Goal: Transaction & Acquisition: Purchase product/service

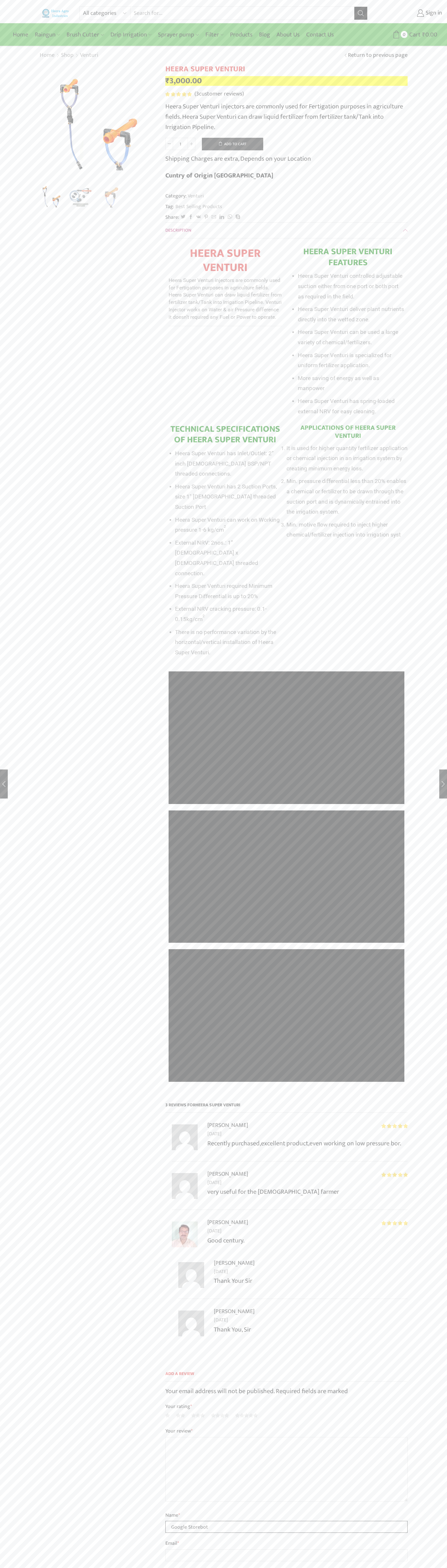
type input "Google Storebot"
click at [233, 144] on button "Add to cart" at bounding box center [232, 144] width 62 height 13
click at [403, 35] on span "Cart" at bounding box center [402, 35] width 13 height 9
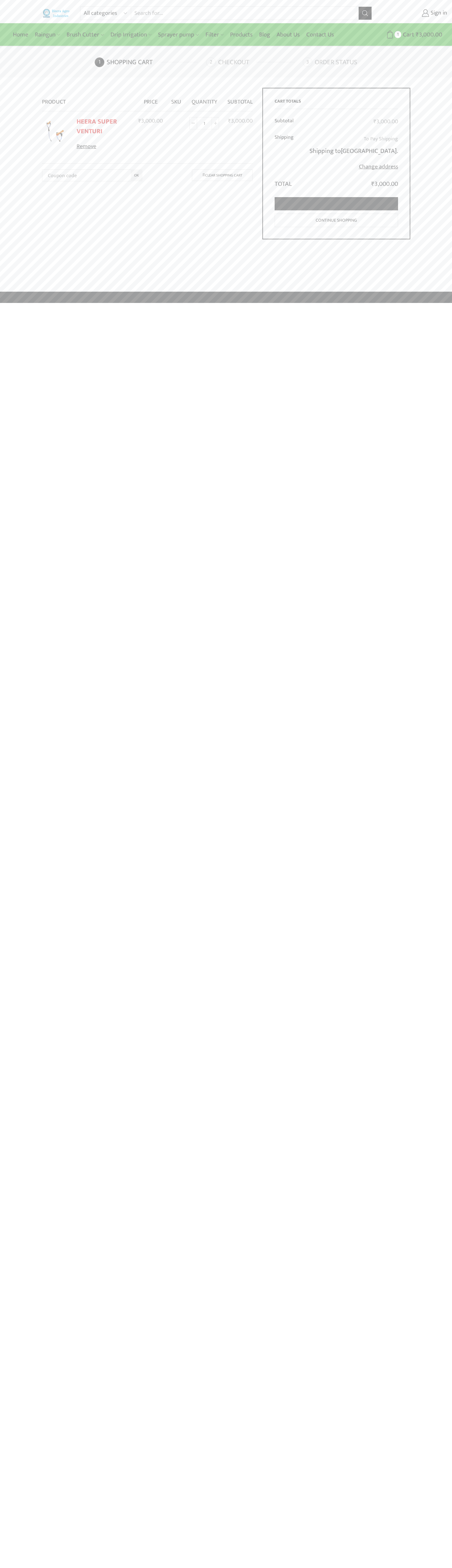
click at [336, 204] on link "Proceed to checkout" at bounding box center [336, 204] width 123 height 13
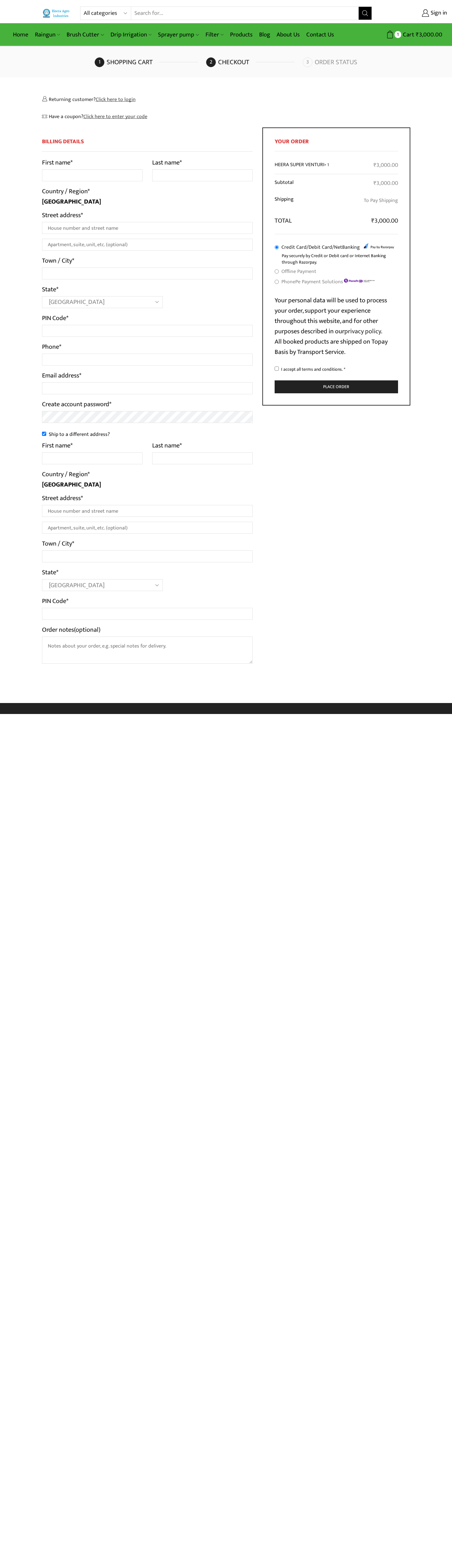
select select "MH"
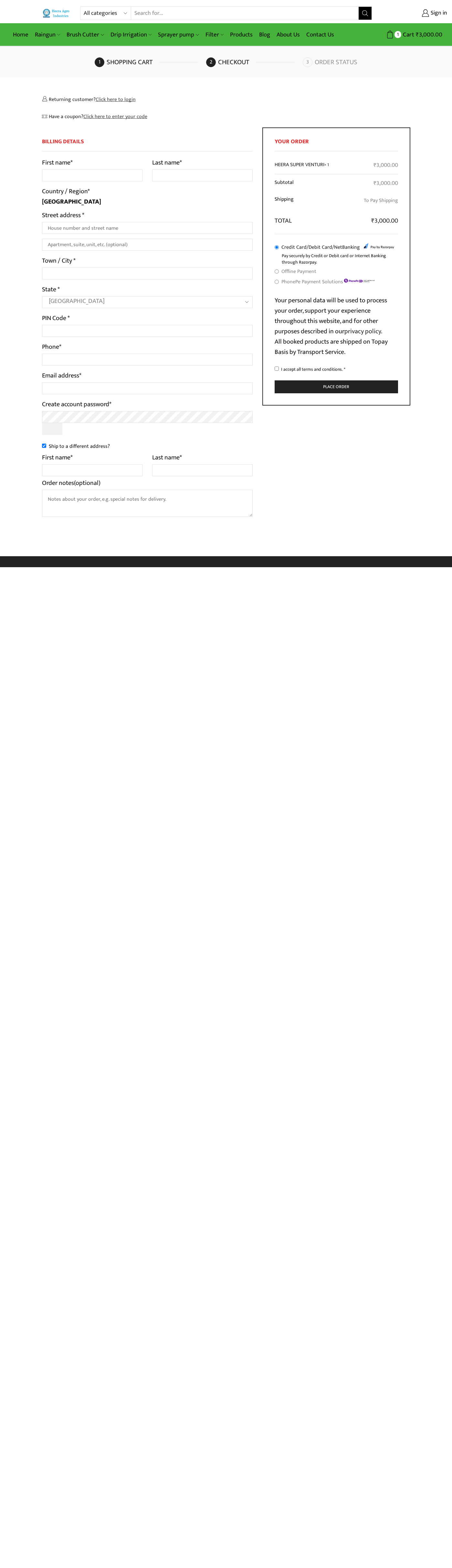
select select "MH"
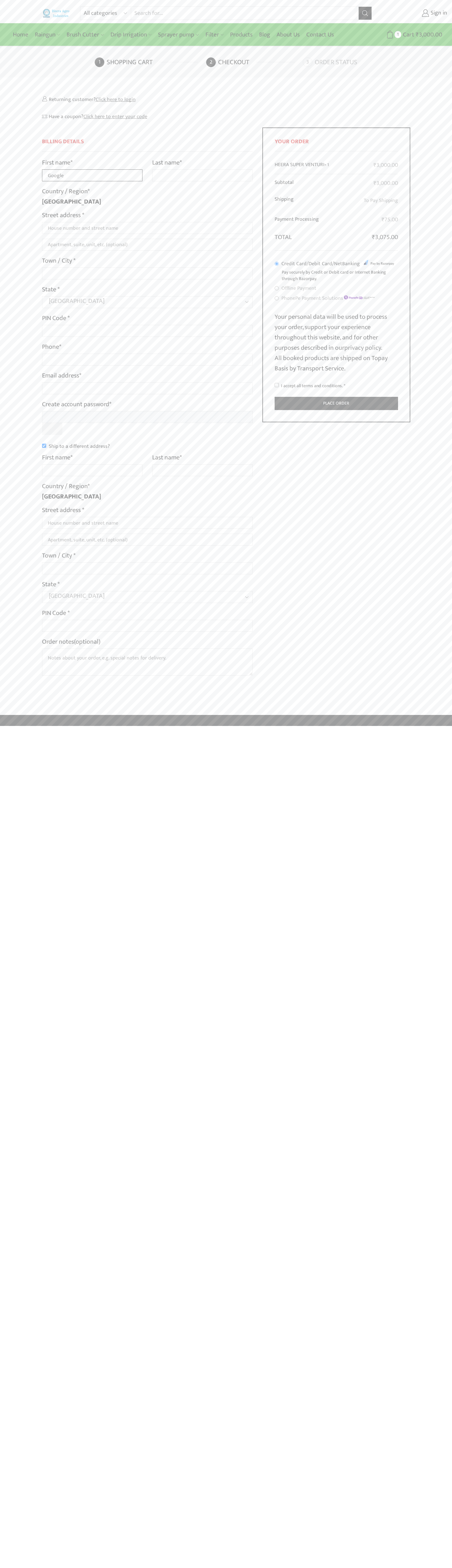
type input "Google"
type input "Storebot"
type input "1600 Amphitheatre Parkway"
type input "First floor"
type input "mountain view"
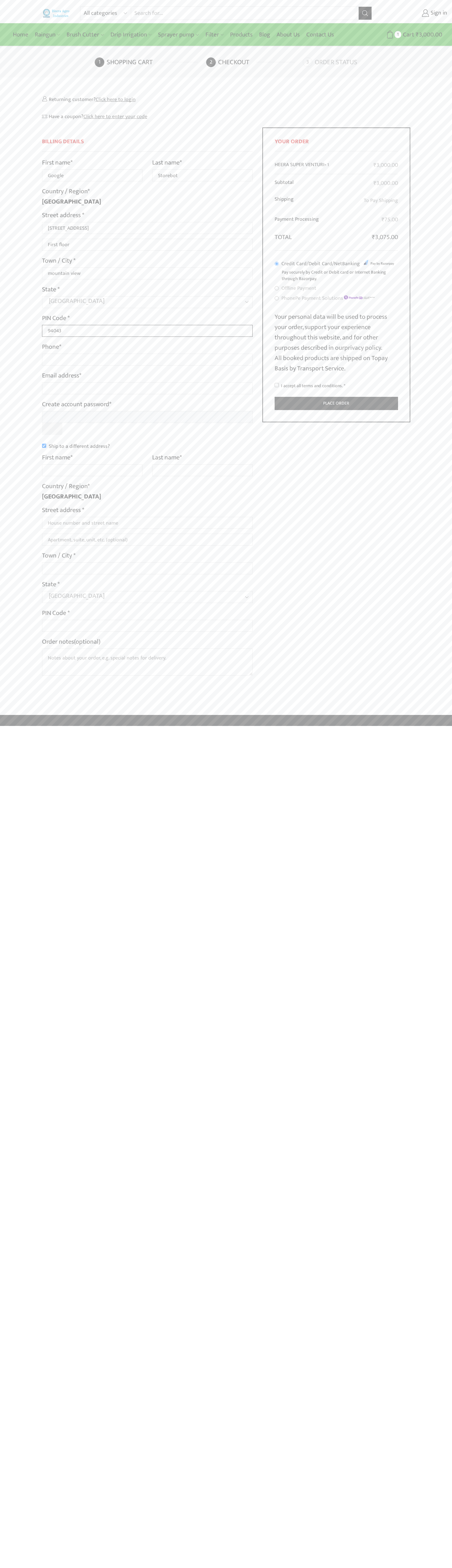
type input "94043"
type input "08067218000"
type input "johnsmith009@storebotmail.joonix.net"
click at [44, 446] on input "Ship to a different address?" at bounding box center [44, 446] width 4 height 4
checkbox input "false"
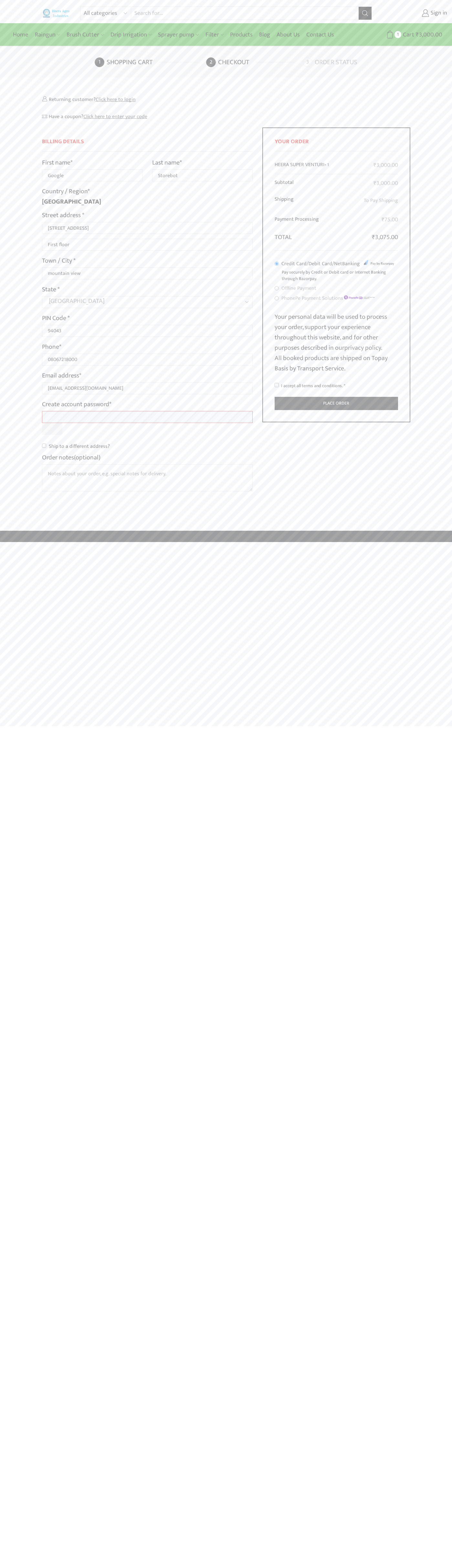
click at [277, 385] on input "I accept all terms and conditions. *" at bounding box center [277, 385] width 4 height 4
checkbox input "true"
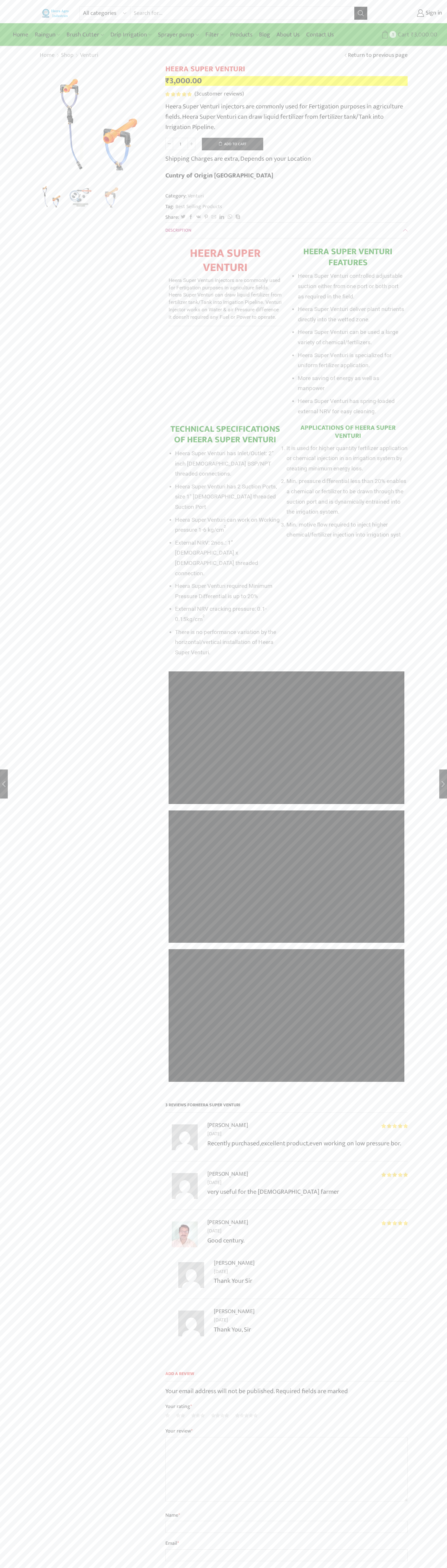
click at [406, 35] on span "Cart" at bounding box center [402, 35] width 13 height 9
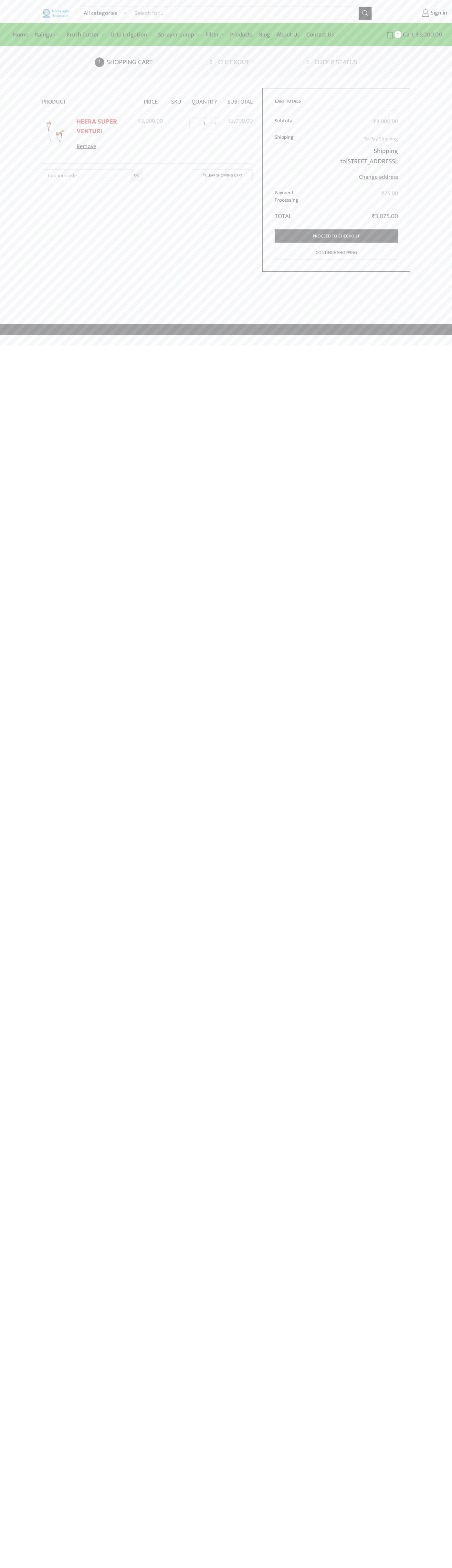
click at [104, 147] on link "Remove" at bounding box center [104, 147] width 54 height 9
